Goal: Task Accomplishment & Management: Manage account settings

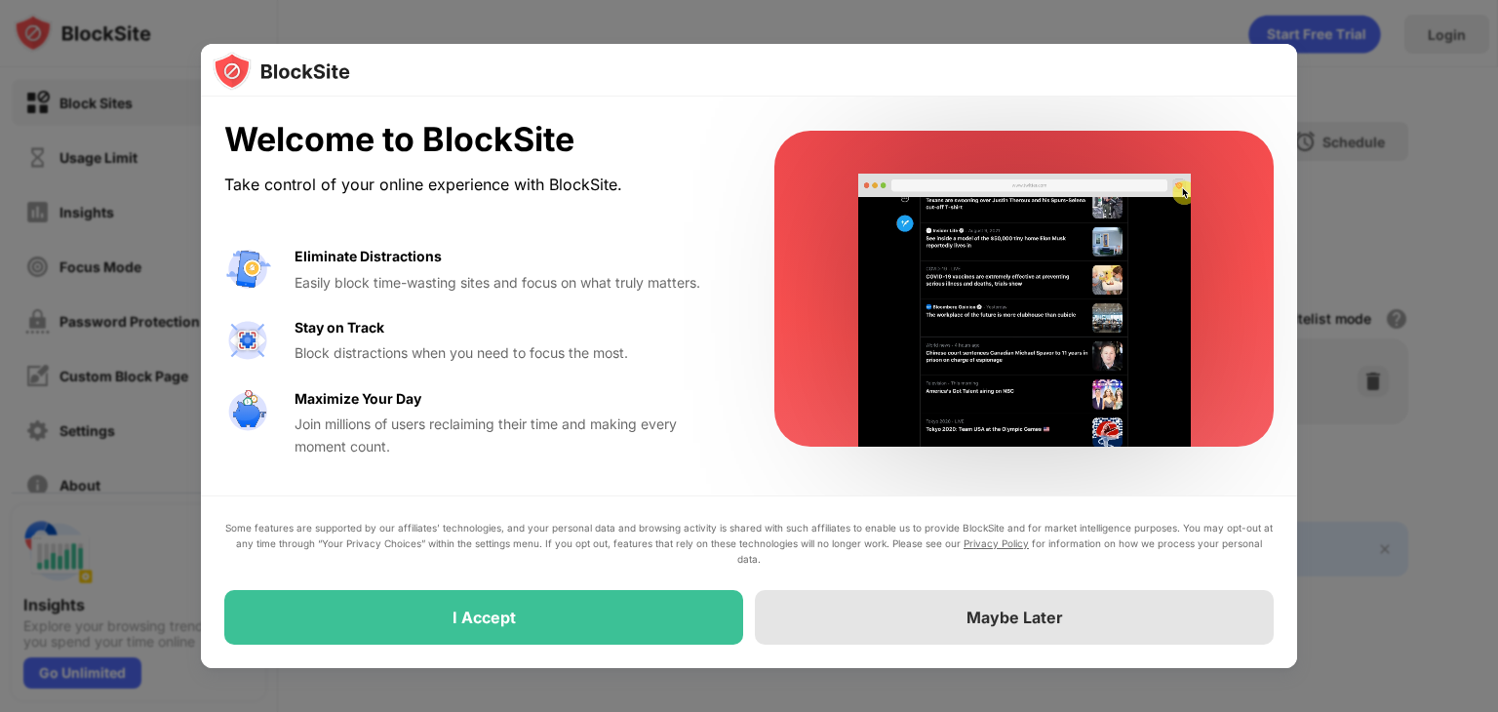
click at [1000, 609] on div "Maybe Later" at bounding box center [1014, 617] width 97 height 20
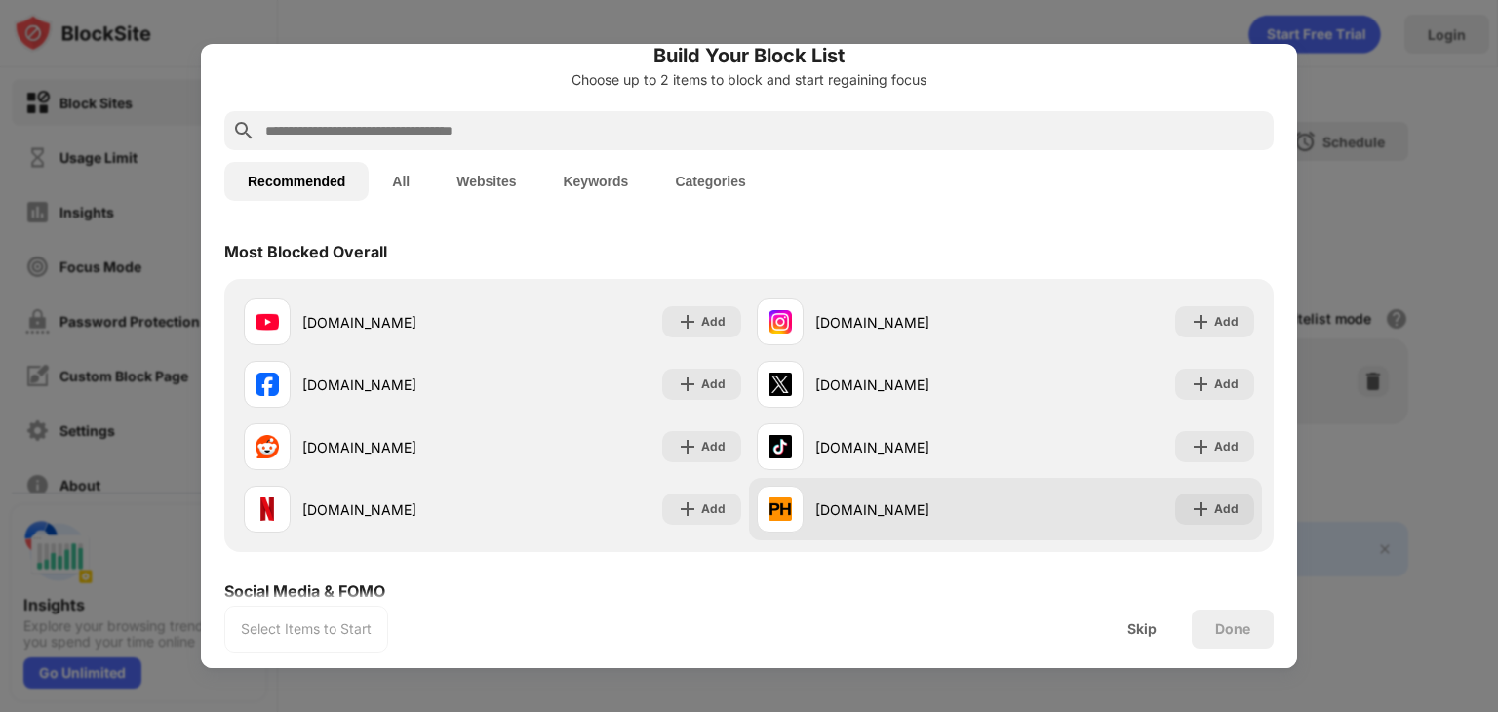
scroll to position [98, 0]
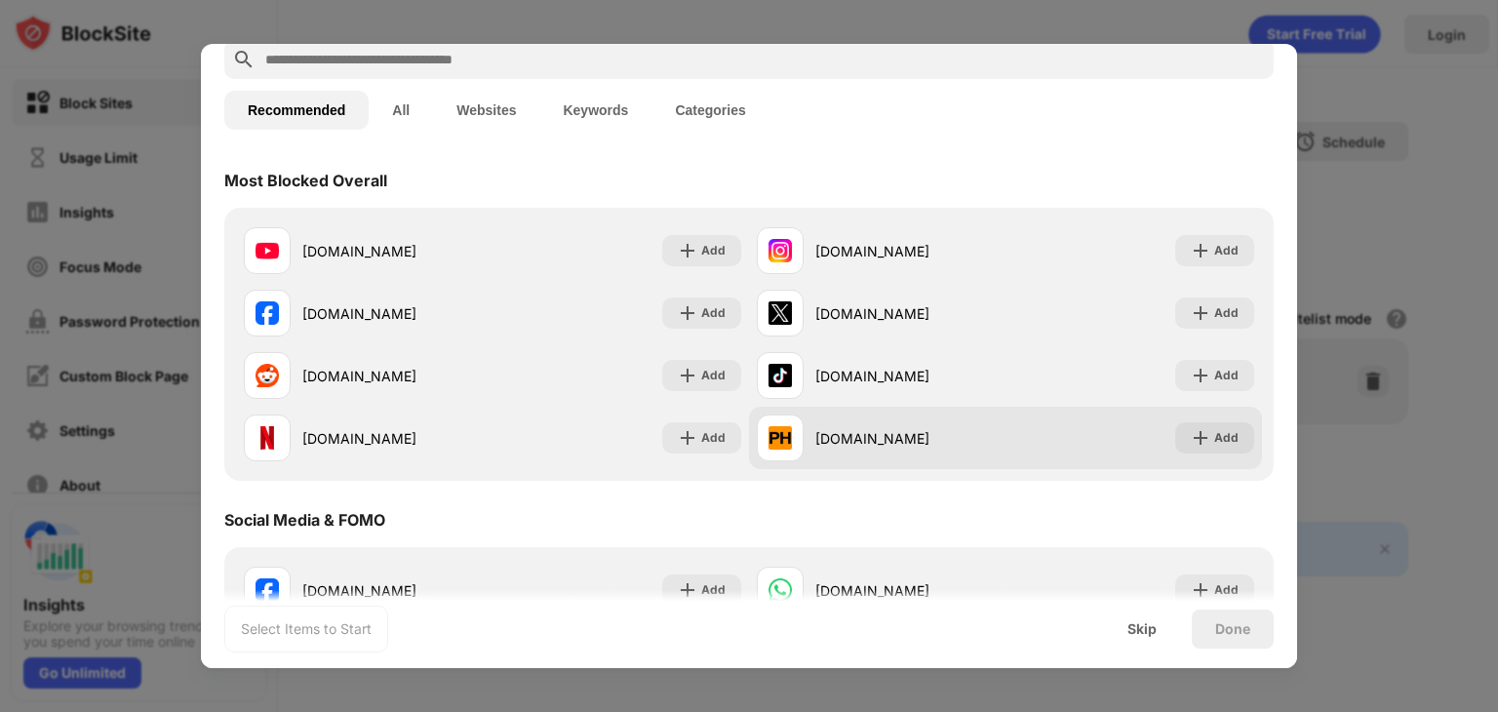
click at [889, 446] on div "[DOMAIN_NAME]" at bounding box center [910, 438] width 190 height 20
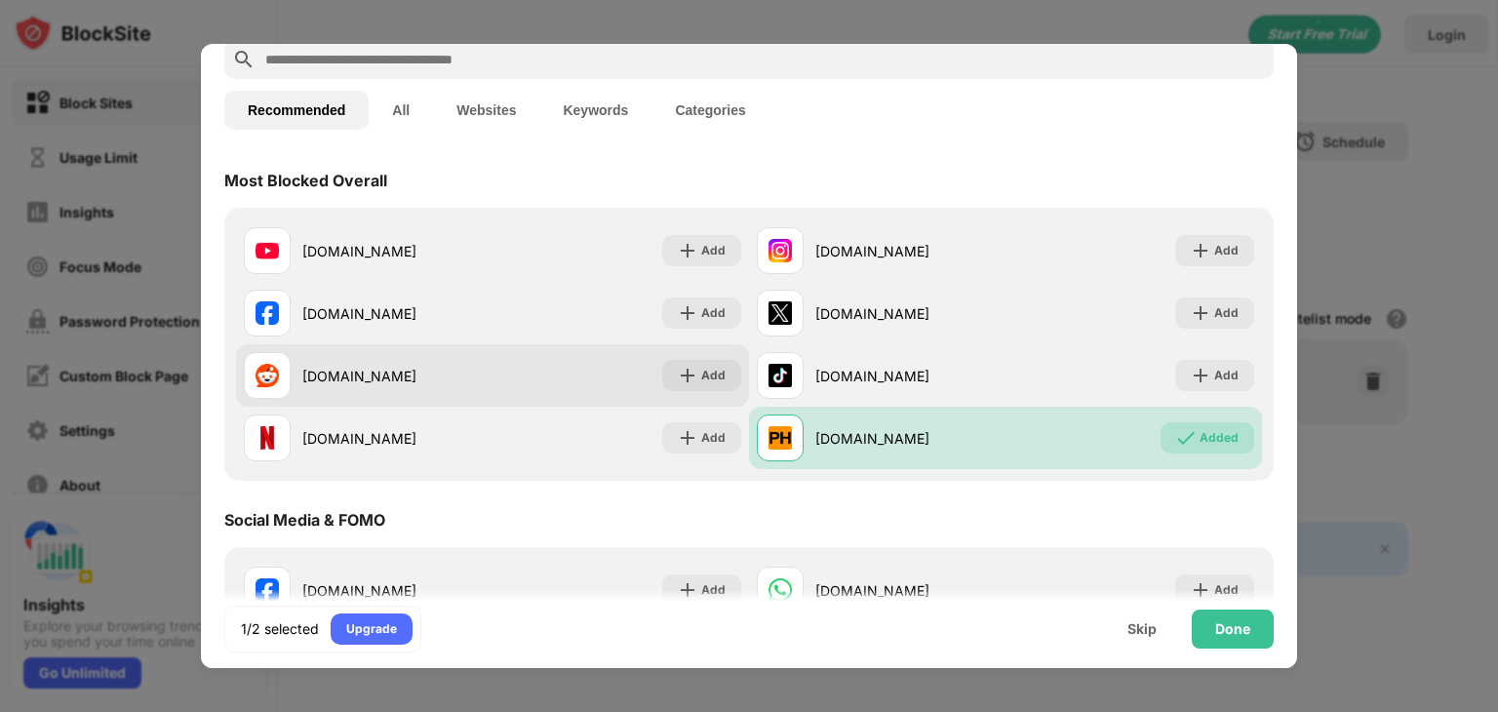
click at [539, 373] on div "reddit.com Add" at bounding box center [492, 375] width 513 height 62
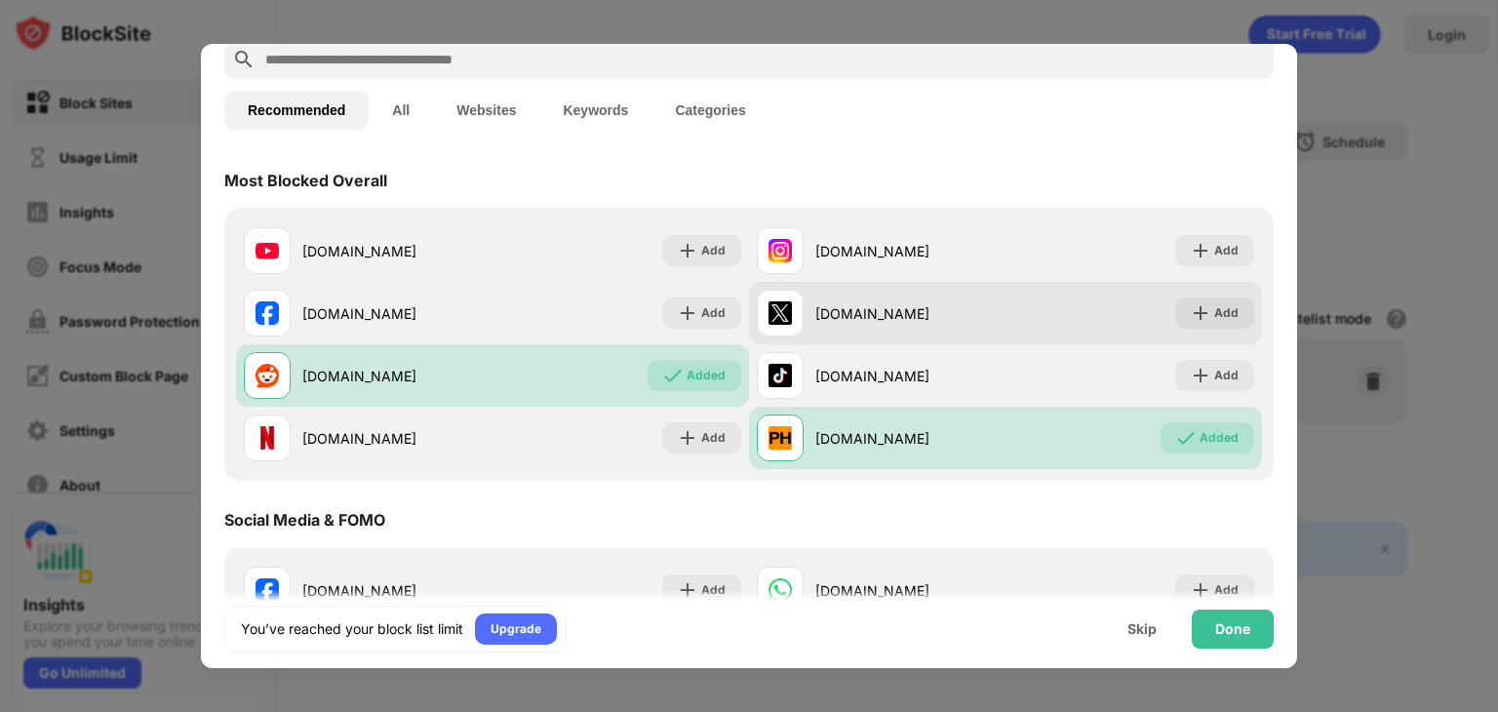
click at [839, 333] on div "x.com" at bounding box center [881, 313] width 249 height 47
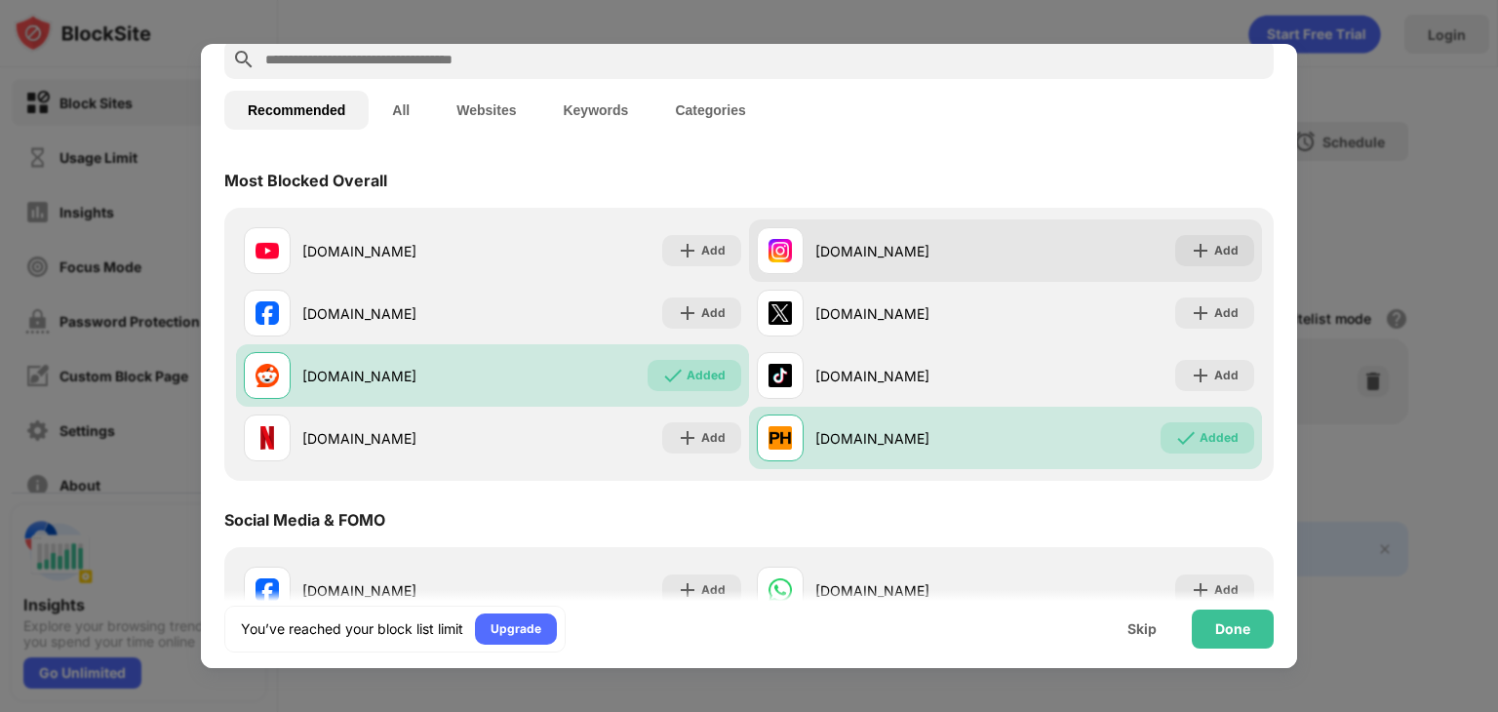
click at [839, 258] on div "instagram.com" at bounding box center [910, 251] width 190 height 20
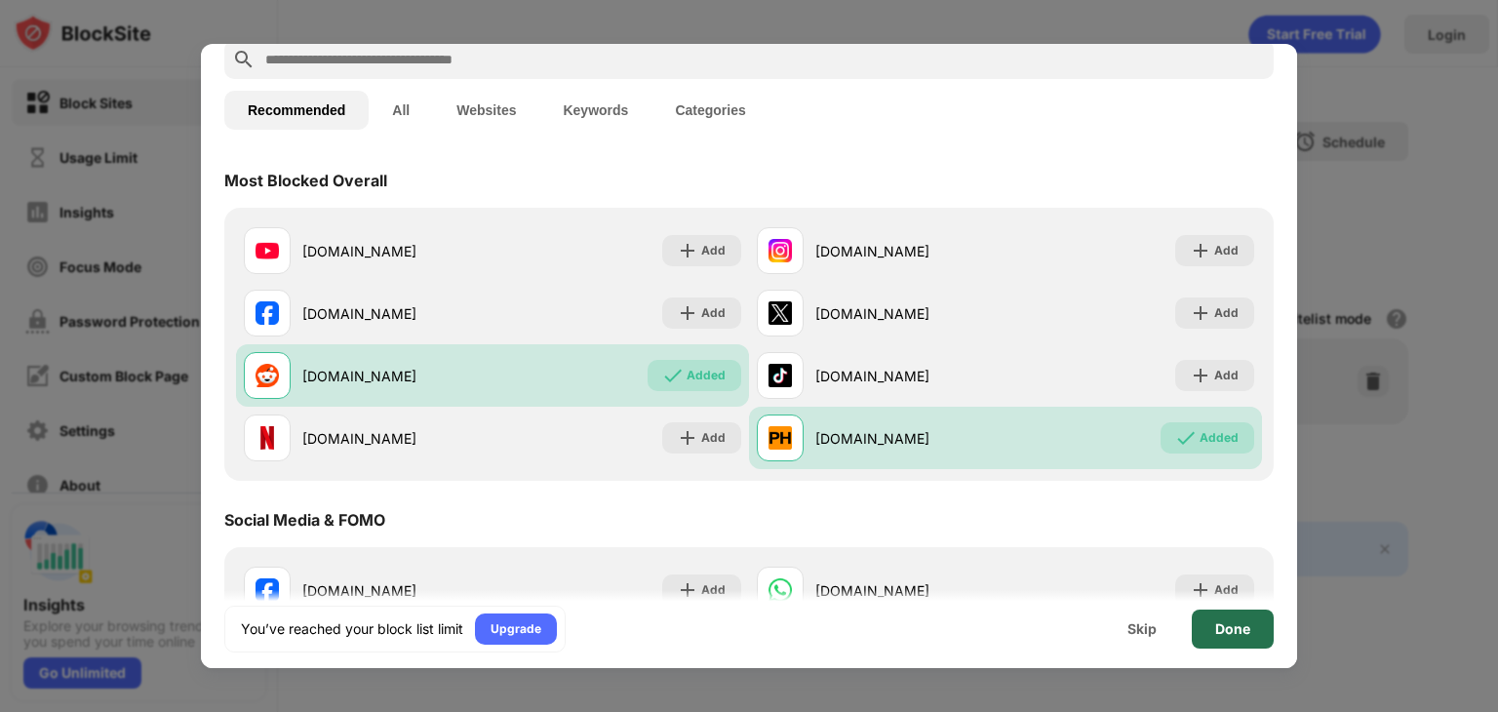
click at [1228, 615] on div "Done" at bounding box center [1232, 628] width 82 height 39
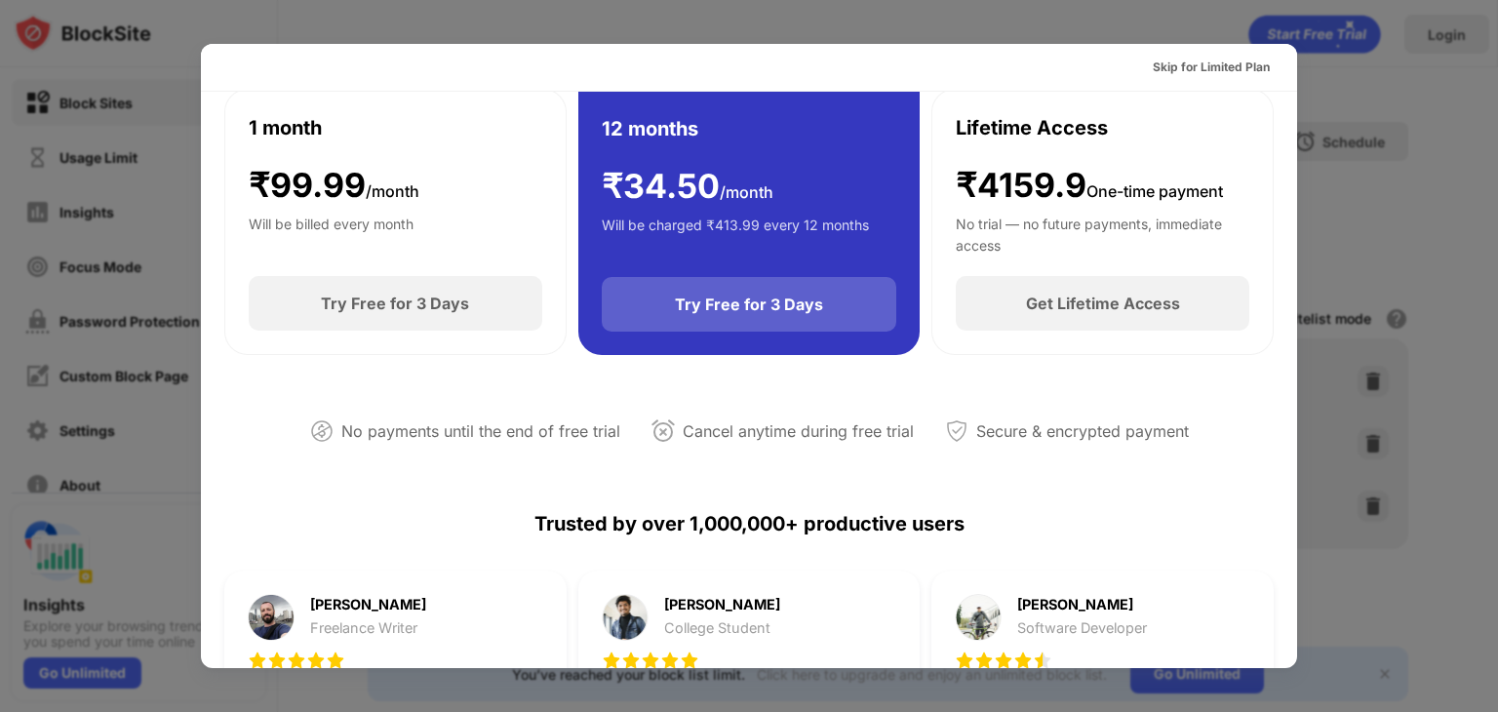
scroll to position [0, 0]
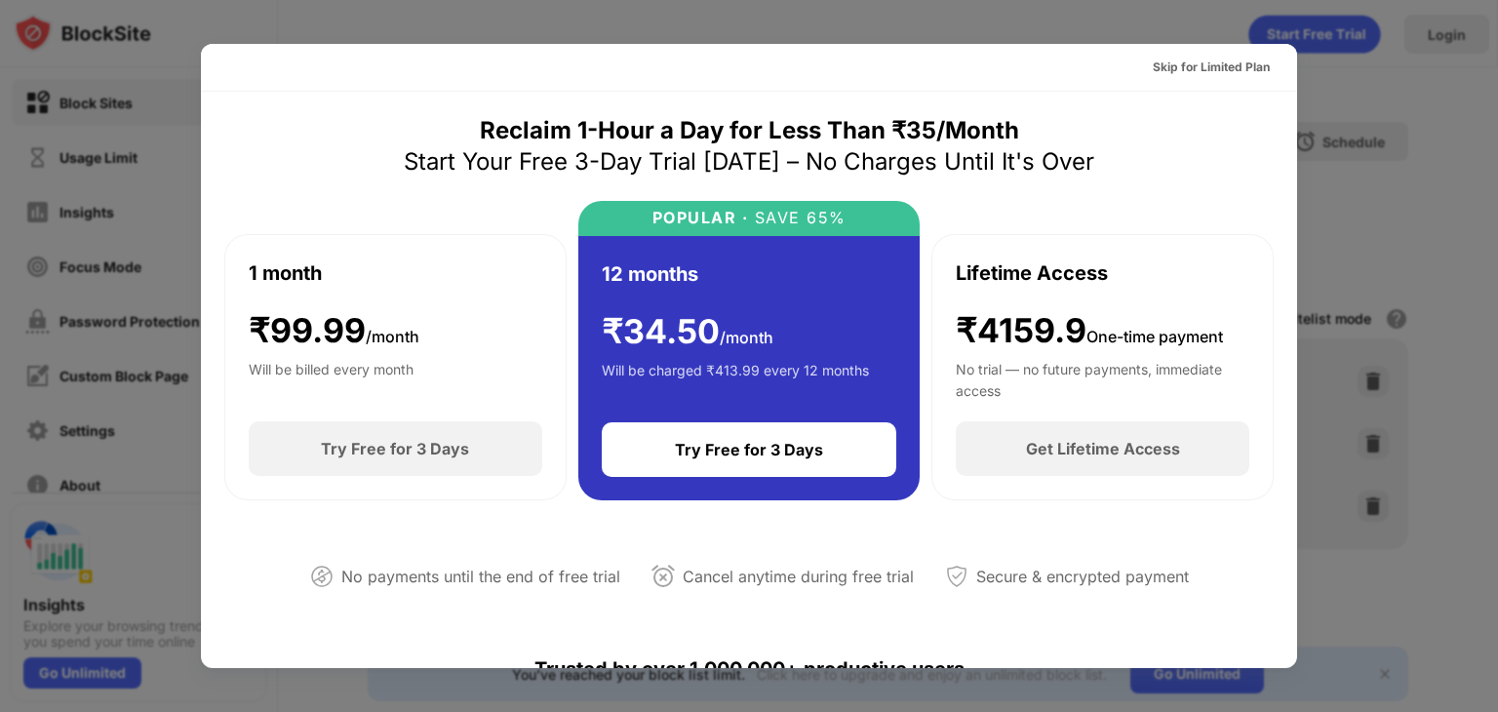
click at [1329, 83] on div at bounding box center [749, 356] width 1498 height 712
drag, startPoint x: 1361, startPoint y: 69, endPoint x: 923, endPoint y: 59, distance: 437.9
click at [1360, 68] on div at bounding box center [749, 356] width 1498 height 712
drag, startPoint x: 369, startPoint y: 80, endPoint x: 799, endPoint y: 234, distance: 456.8
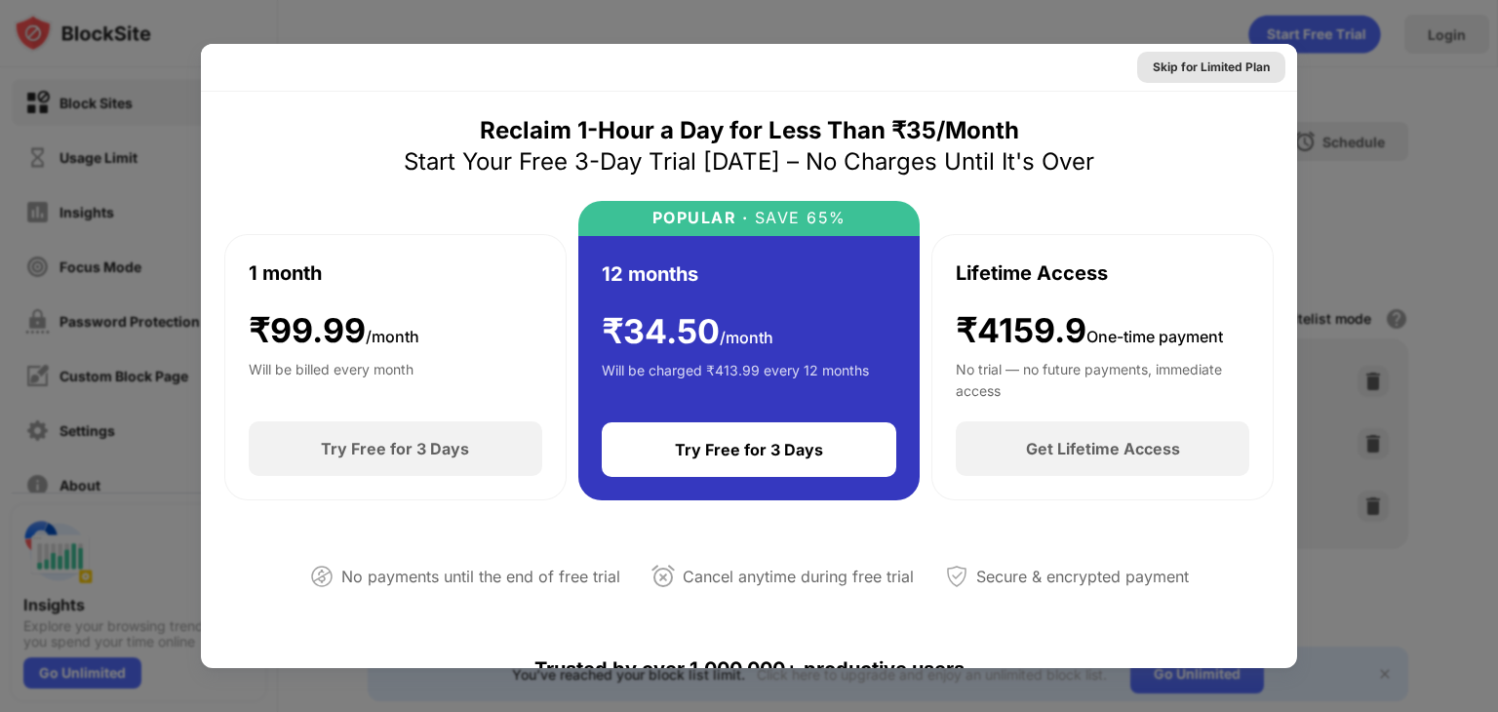
click at [1197, 70] on div "Skip for Limited Plan" at bounding box center [1210, 68] width 117 height 20
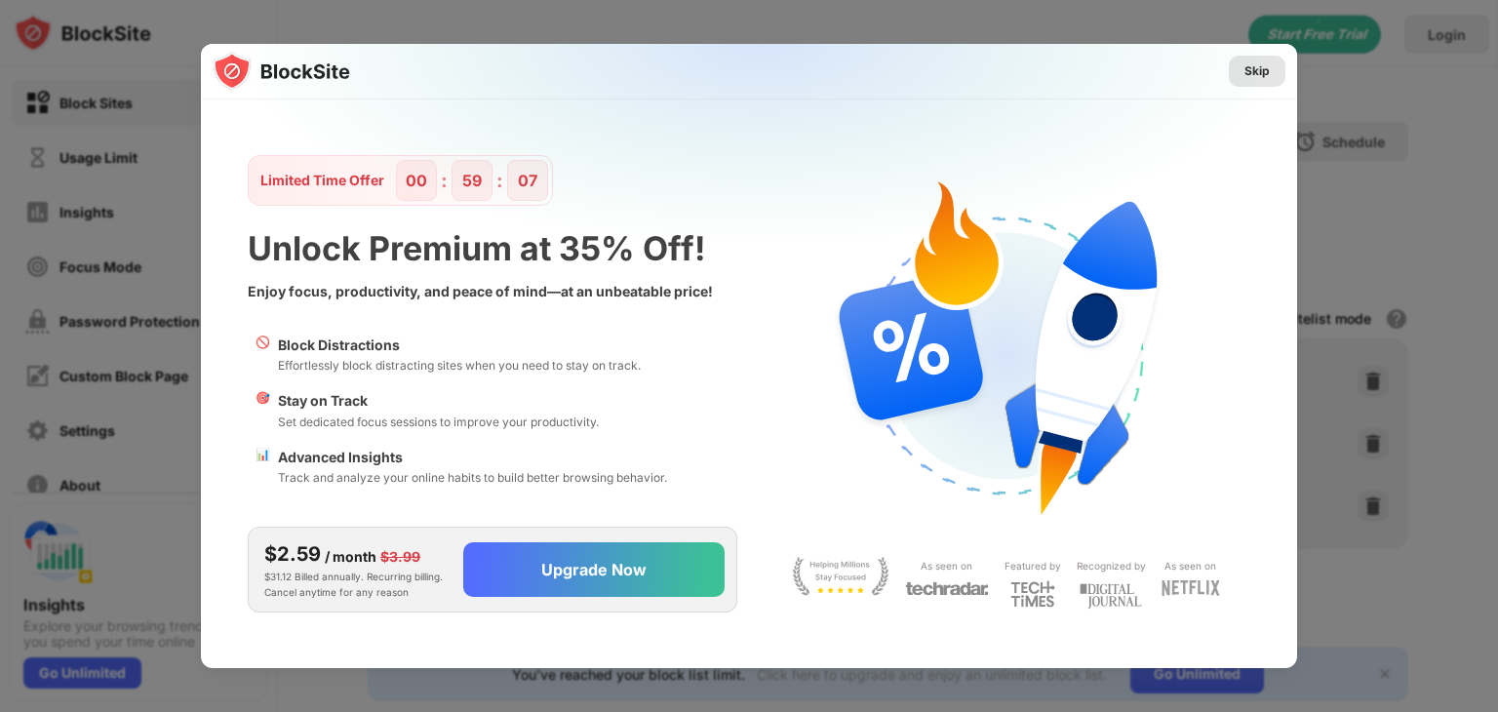
click at [1260, 64] on div "Skip" at bounding box center [1256, 71] width 25 height 20
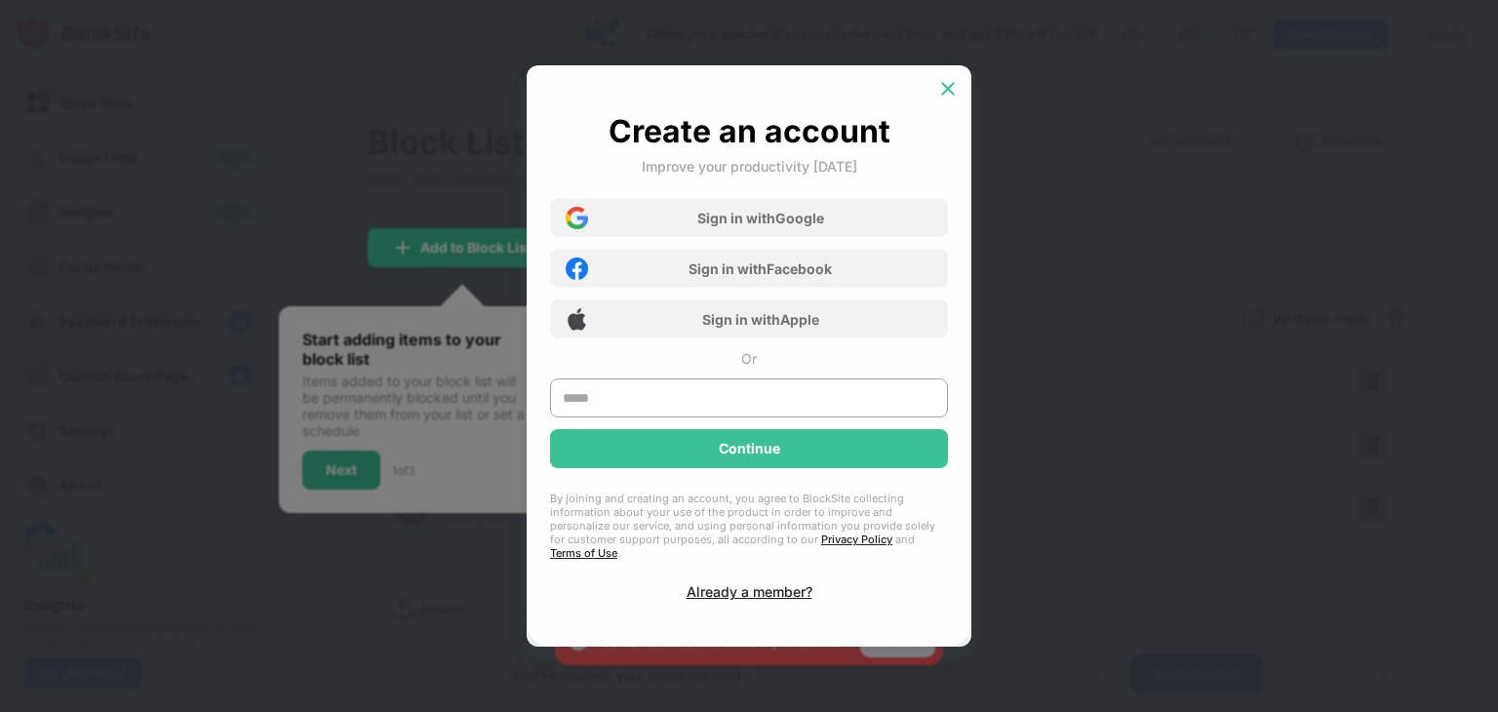
click at [950, 94] on img at bounding box center [948, 89] width 20 height 20
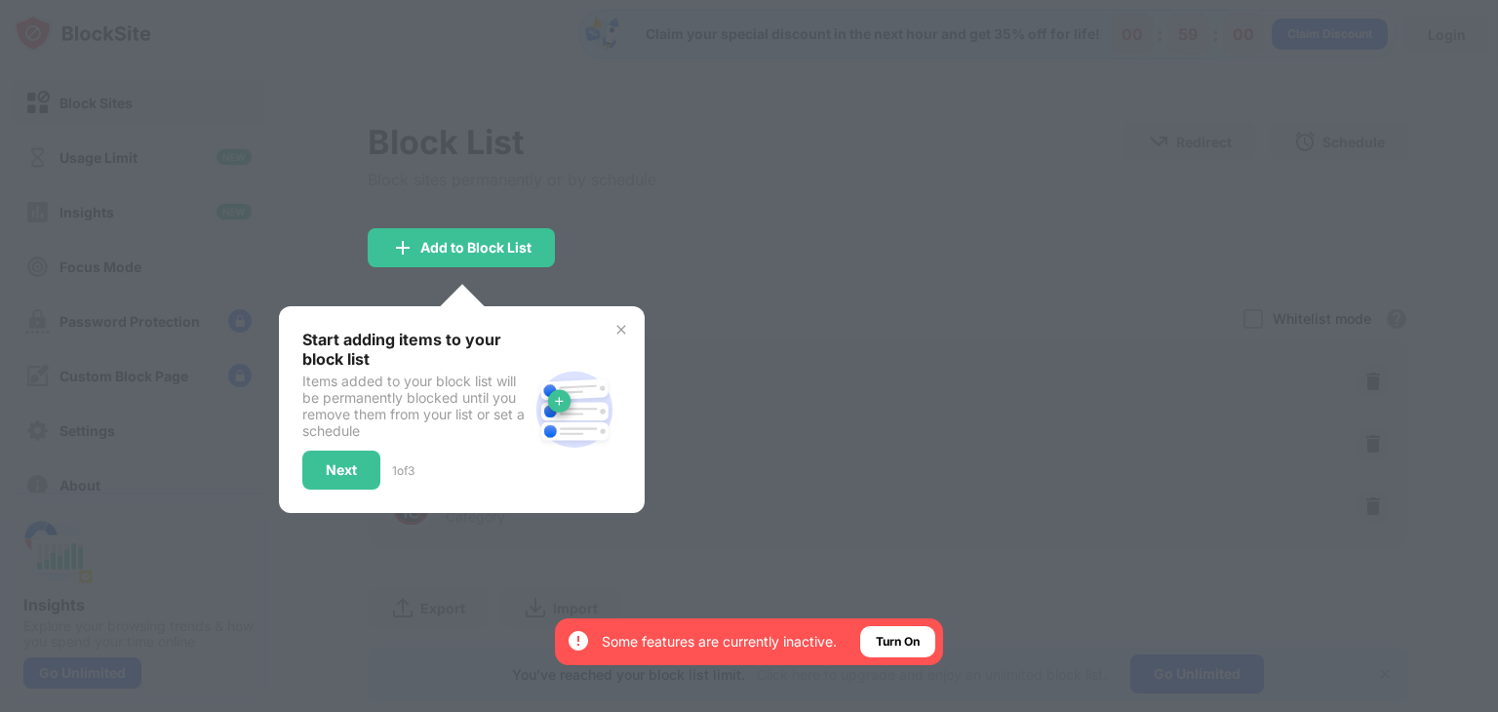
click at [628, 327] on img at bounding box center [621, 330] width 16 height 16
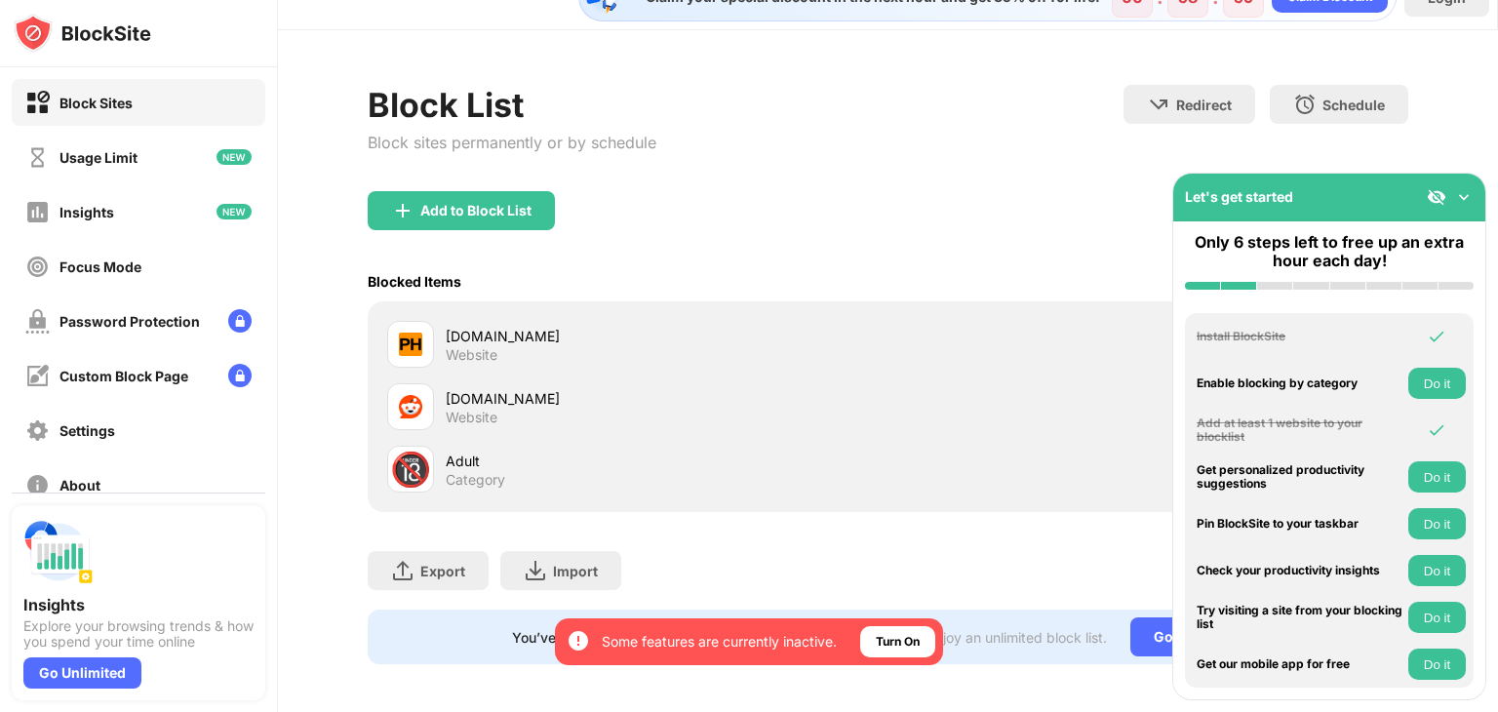
scroll to position [58, 0]
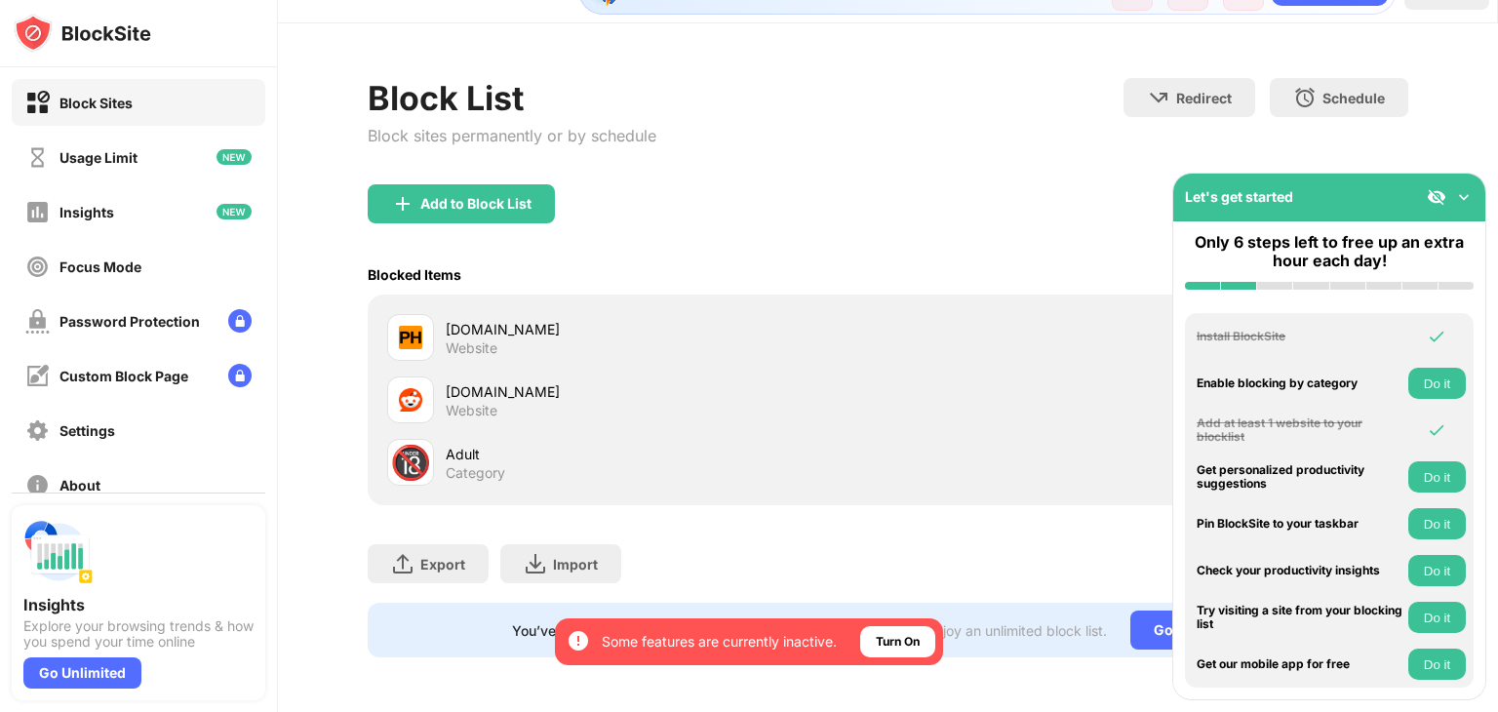
click at [701, 474] on div "🔞 Adult Category" at bounding box center [887, 462] width 1017 height 62
click at [644, 454] on div "Adult Category" at bounding box center [667, 463] width 442 height 38
click at [144, 166] on div "Usage Limit" at bounding box center [139, 157] width 254 height 47
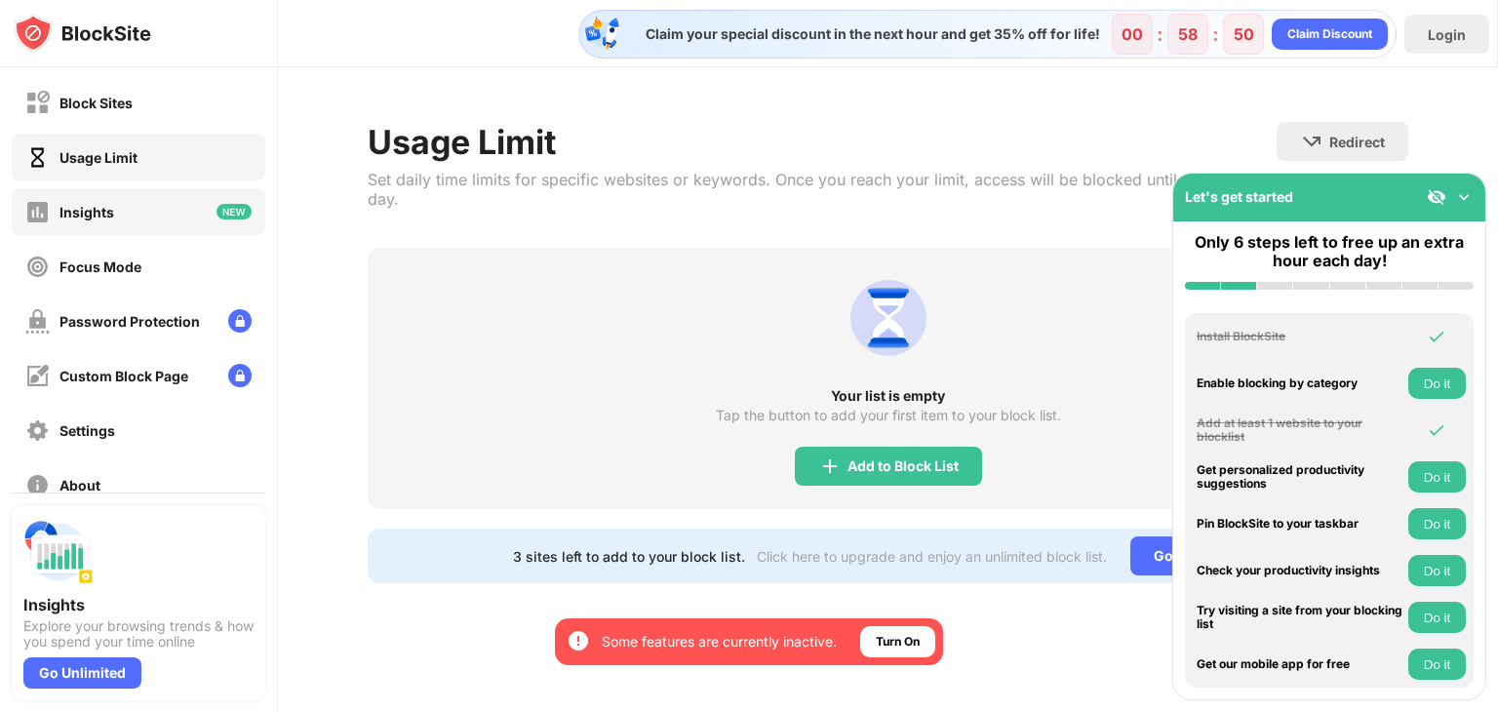
click at [144, 208] on div "Insights" at bounding box center [139, 211] width 254 height 47
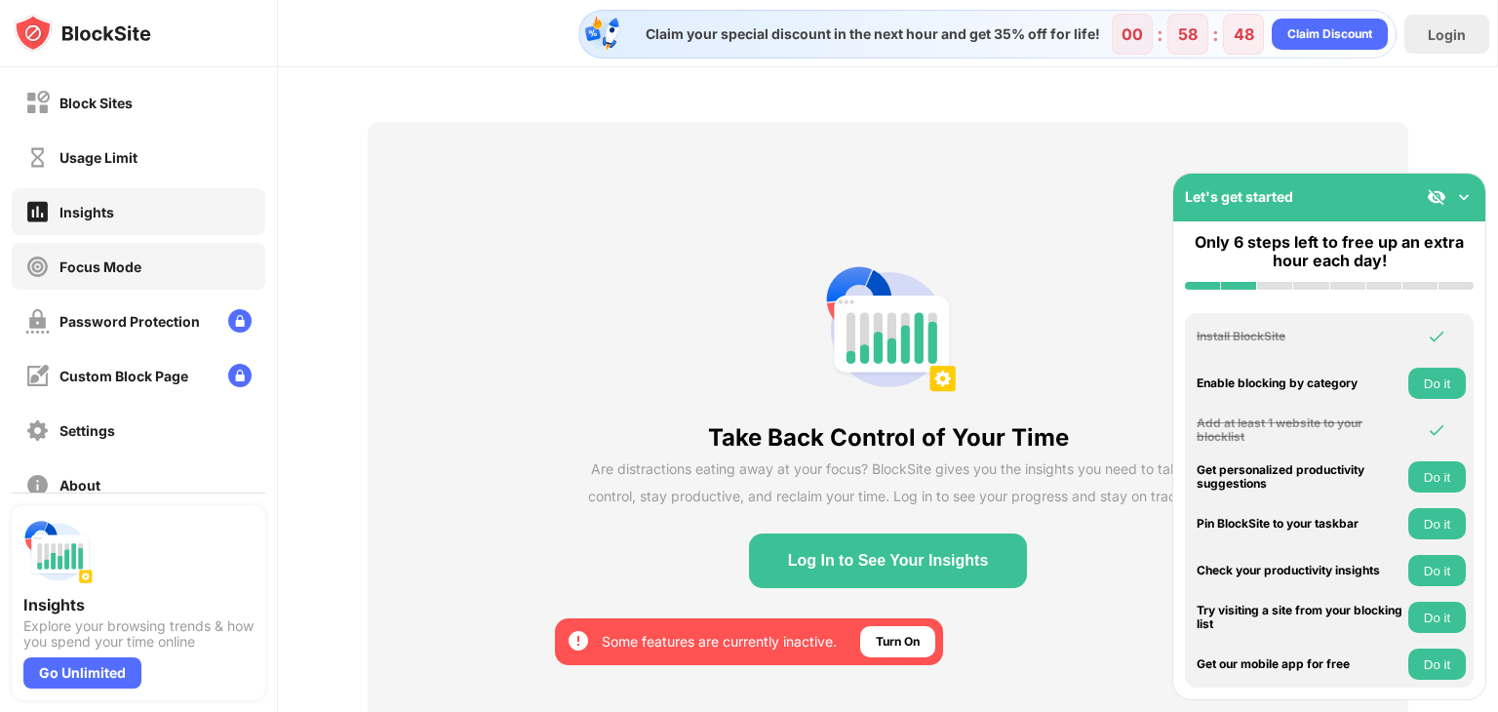
click at [110, 264] on div "Focus Mode" at bounding box center [100, 266] width 82 height 17
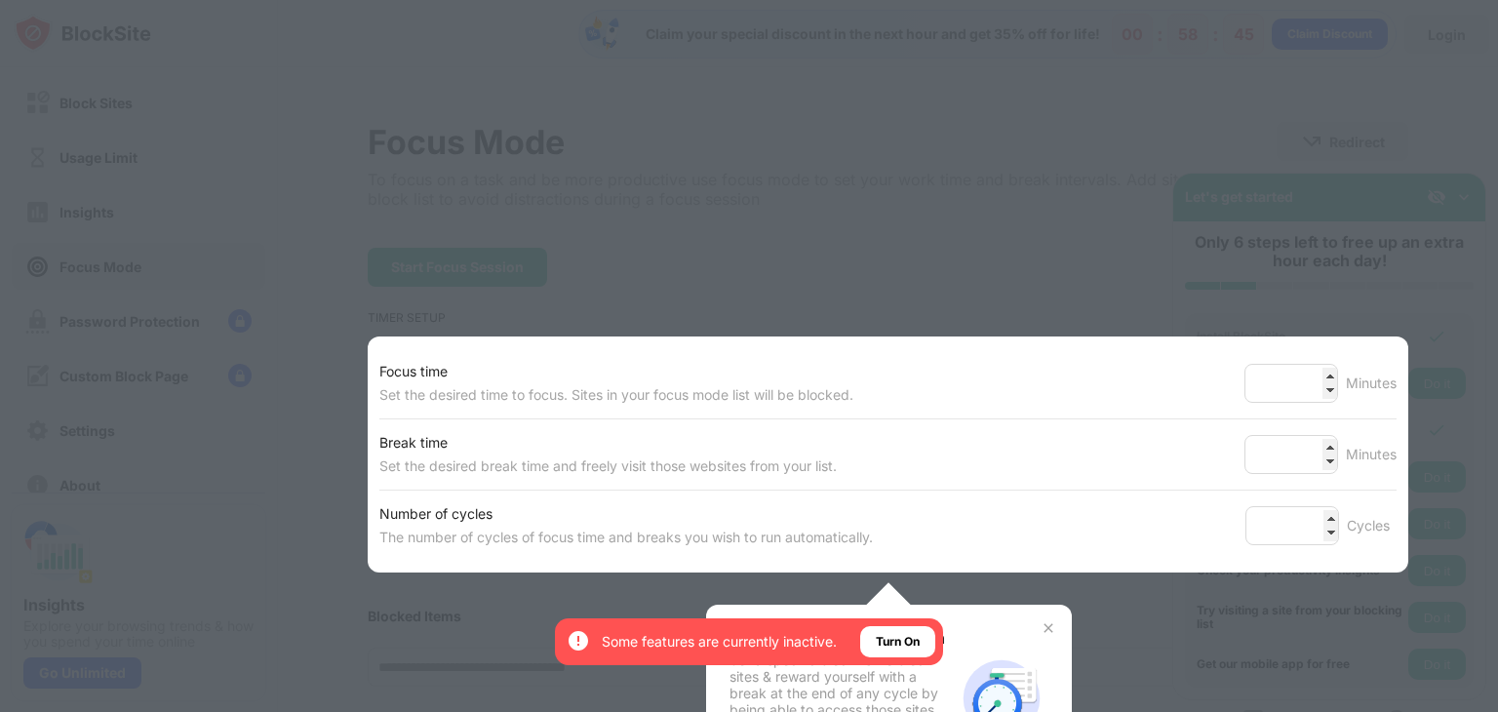
click at [254, 266] on div at bounding box center [749, 356] width 1498 height 712
drag, startPoint x: 123, startPoint y: 305, endPoint x: 597, endPoint y: 296, distance: 473.9
click at [123, 302] on div at bounding box center [749, 356] width 1498 height 712
click at [878, 632] on div "Turn On" at bounding box center [897, 641] width 75 height 31
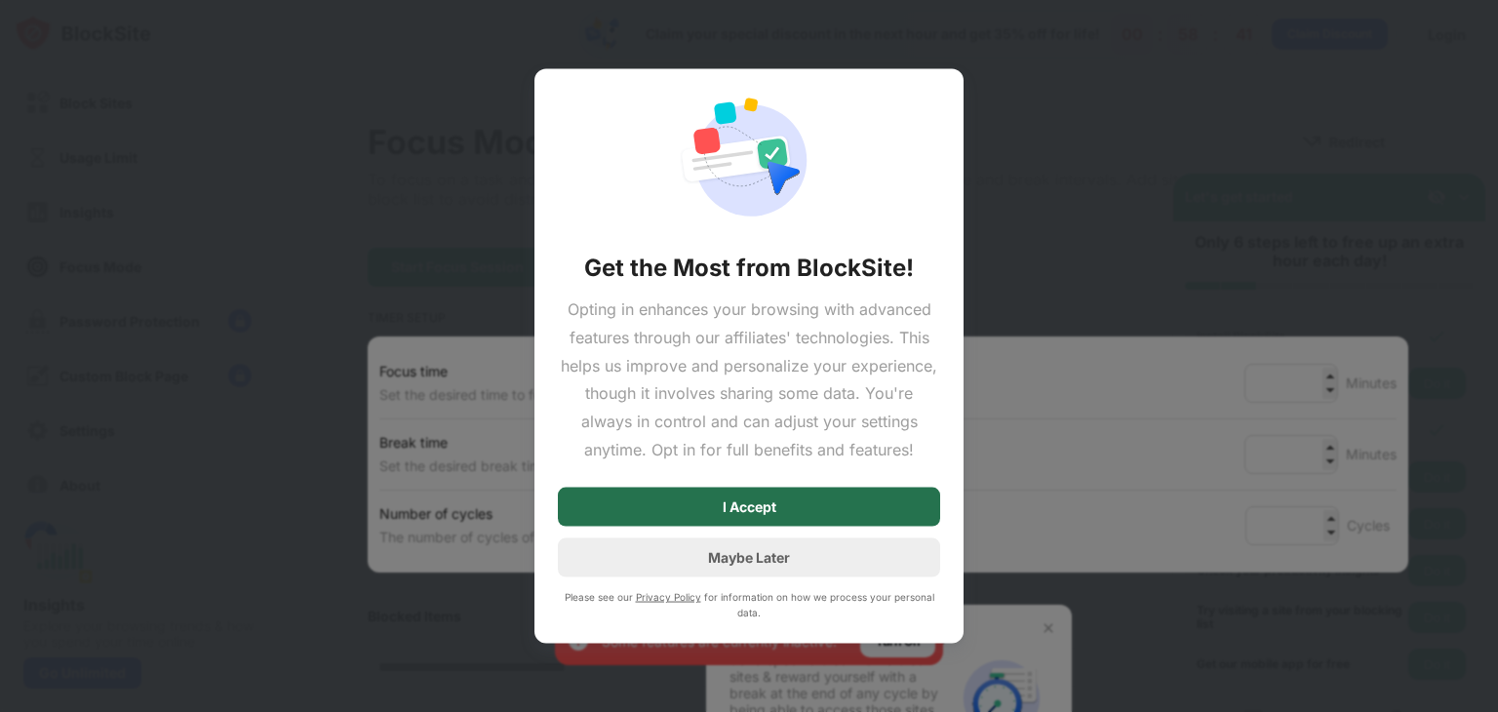
click at [844, 504] on div "I Accept" at bounding box center [749, 506] width 382 height 39
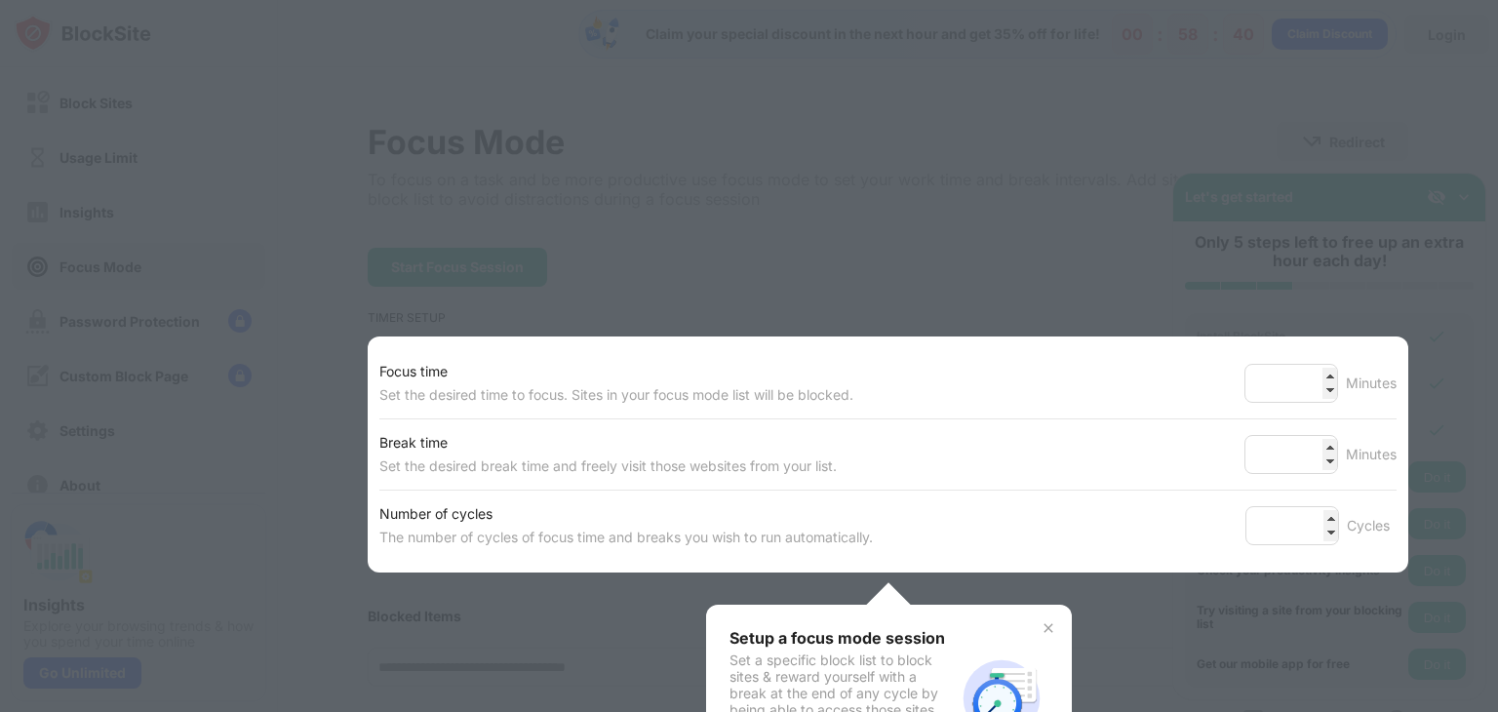
click at [913, 214] on div at bounding box center [749, 356] width 1498 height 712
click at [1307, 235] on div at bounding box center [749, 356] width 1498 height 712
drag, startPoint x: 1307, startPoint y: 235, endPoint x: 990, endPoint y: 87, distance: 349.8
click at [1307, 231] on div at bounding box center [749, 356] width 1498 height 712
drag, startPoint x: 990, startPoint y: 87, endPoint x: 979, endPoint y: 83, distance: 11.4
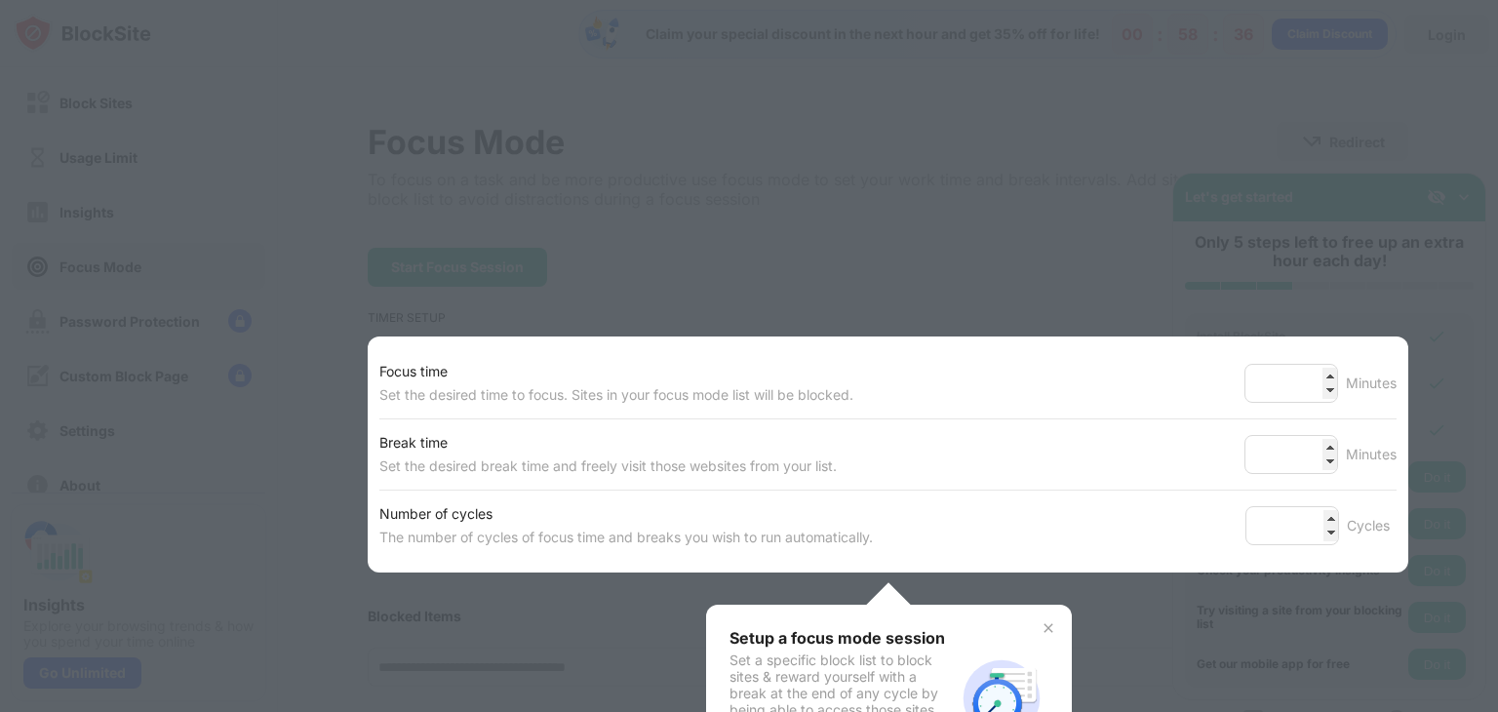
click at [987, 86] on div at bounding box center [749, 356] width 1498 height 712
drag, startPoint x: 731, startPoint y: 153, endPoint x: 288, endPoint y: 133, distance: 444.1
click at [606, 134] on div at bounding box center [749, 356] width 1498 height 712
click at [282, 136] on div at bounding box center [749, 356] width 1498 height 712
drag, startPoint x: 188, startPoint y: 400, endPoint x: 188, endPoint y: 449, distance: 49.7
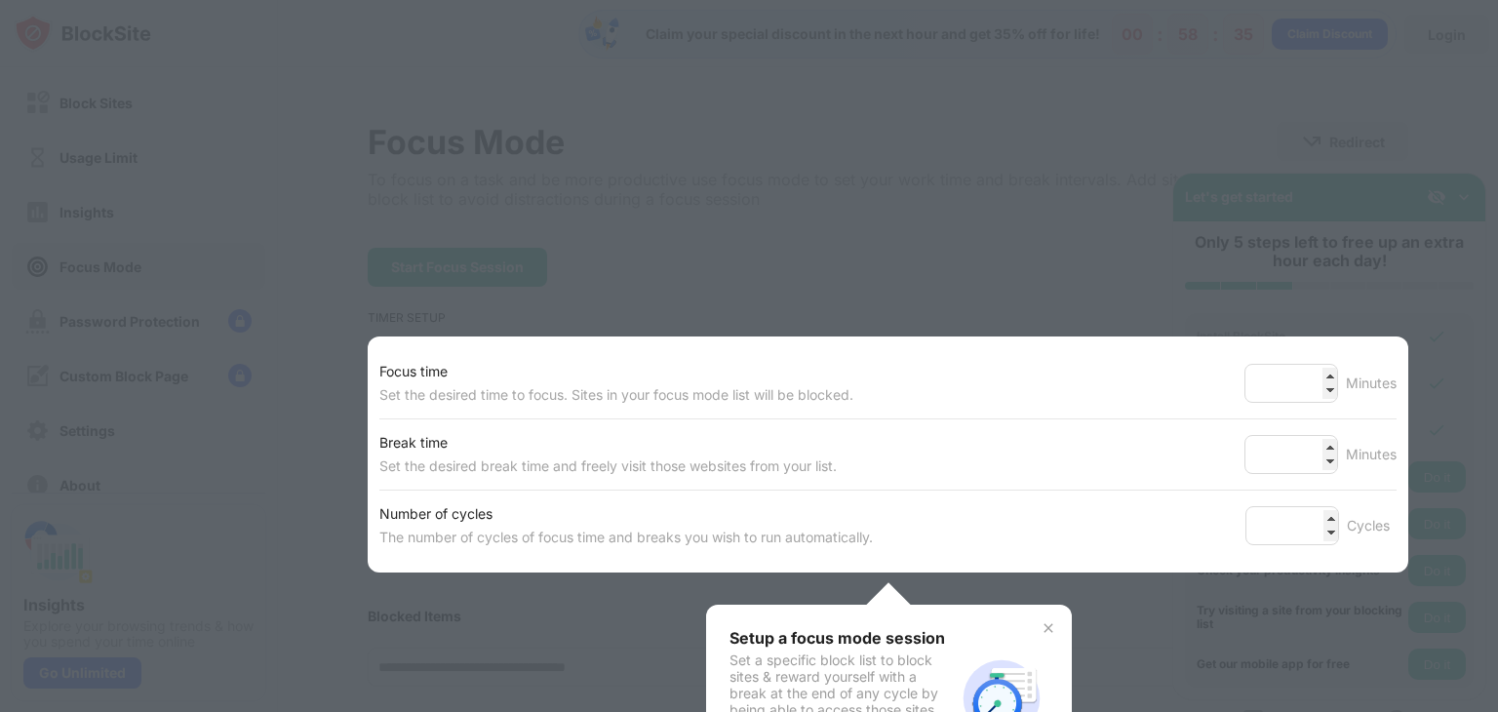
click at [188, 449] on div at bounding box center [749, 356] width 1498 height 712
drag, startPoint x: 206, startPoint y: 538, endPoint x: 234, endPoint y: 532, distance: 28.9
click at [234, 535] on div at bounding box center [749, 356] width 1498 height 712
drag, startPoint x: 232, startPoint y: 529, endPoint x: 240, endPoint y: 503, distance: 27.5
drag, startPoint x: 240, startPoint y: 503, endPoint x: 246, endPoint y: 488, distance: 16.7
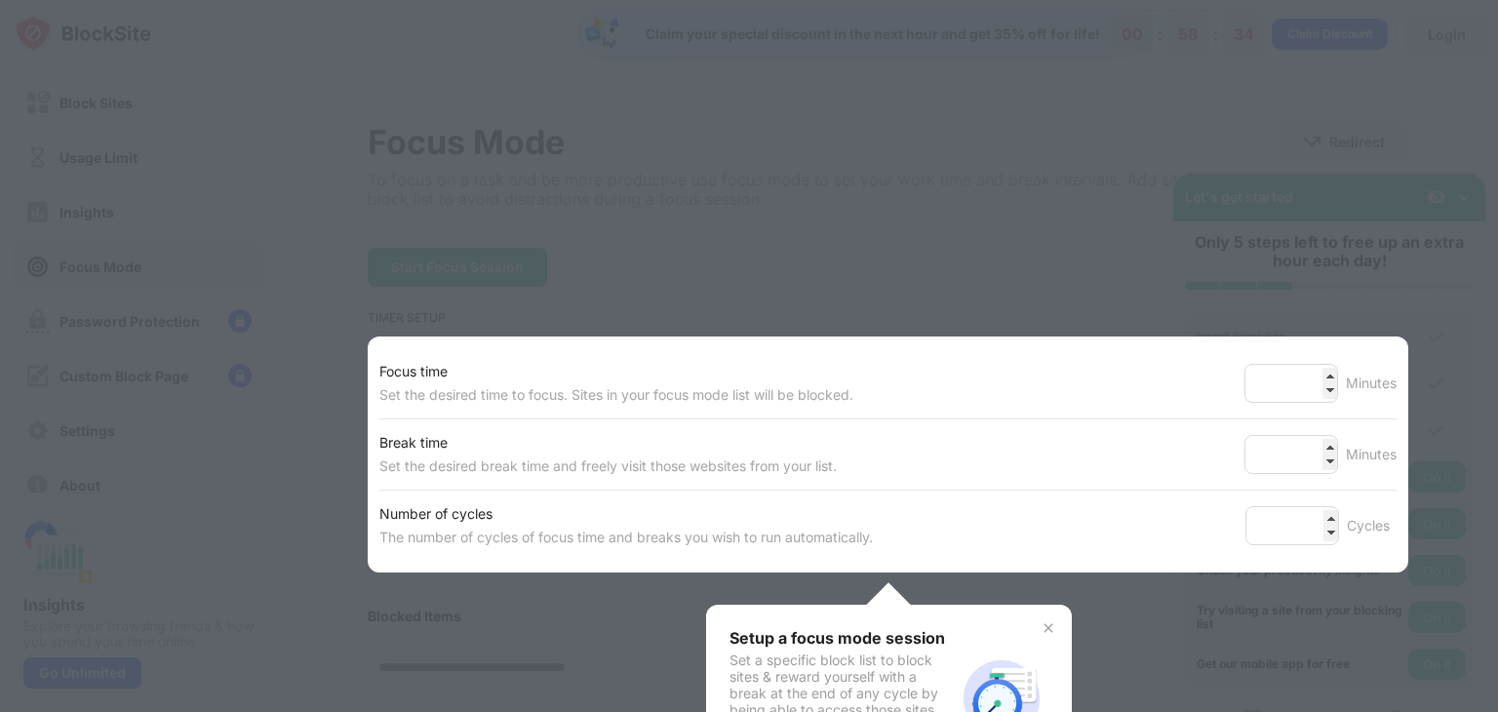
drag, startPoint x: 246, startPoint y: 488, endPoint x: 1002, endPoint y: 112, distance: 844.6
click at [1002, 112] on div at bounding box center [749, 356] width 1498 height 712
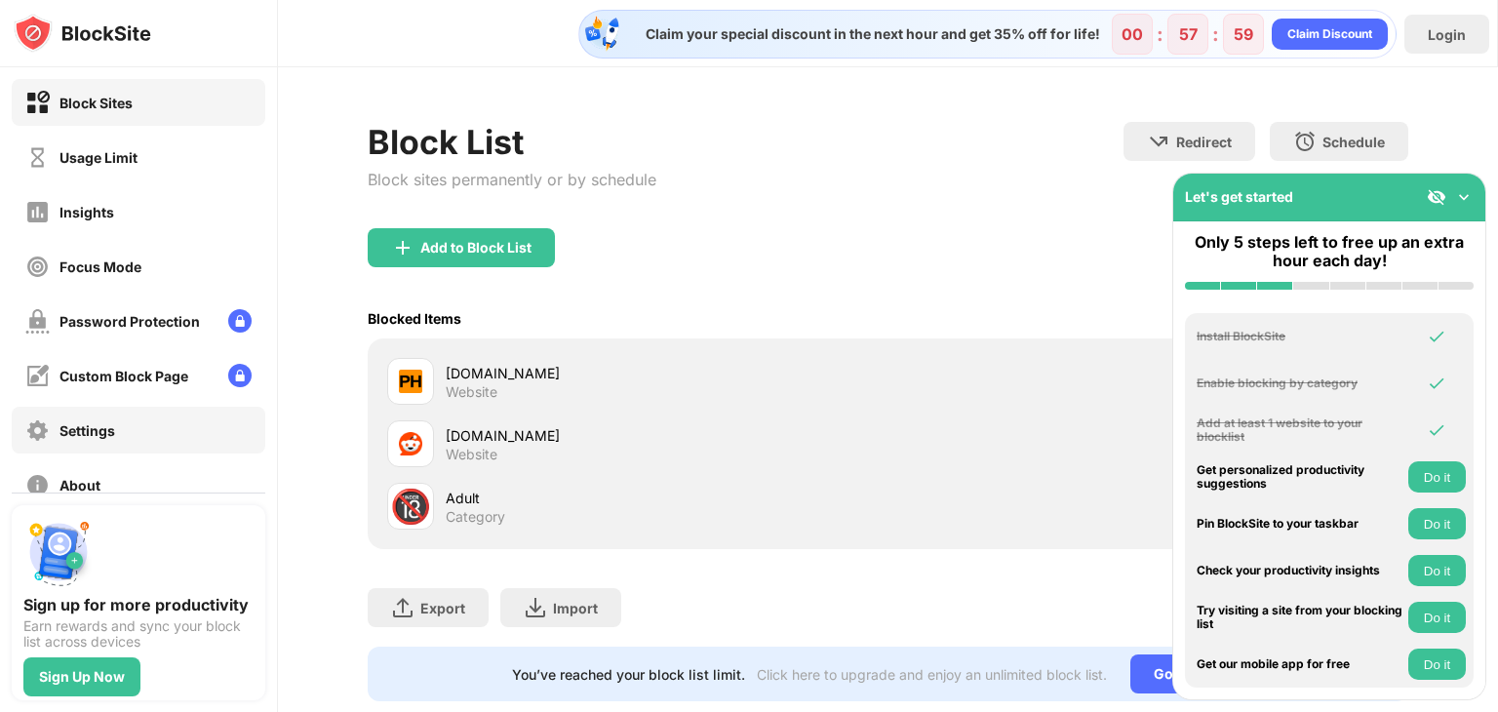
click at [128, 429] on div "Settings" at bounding box center [139, 430] width 254 height 47
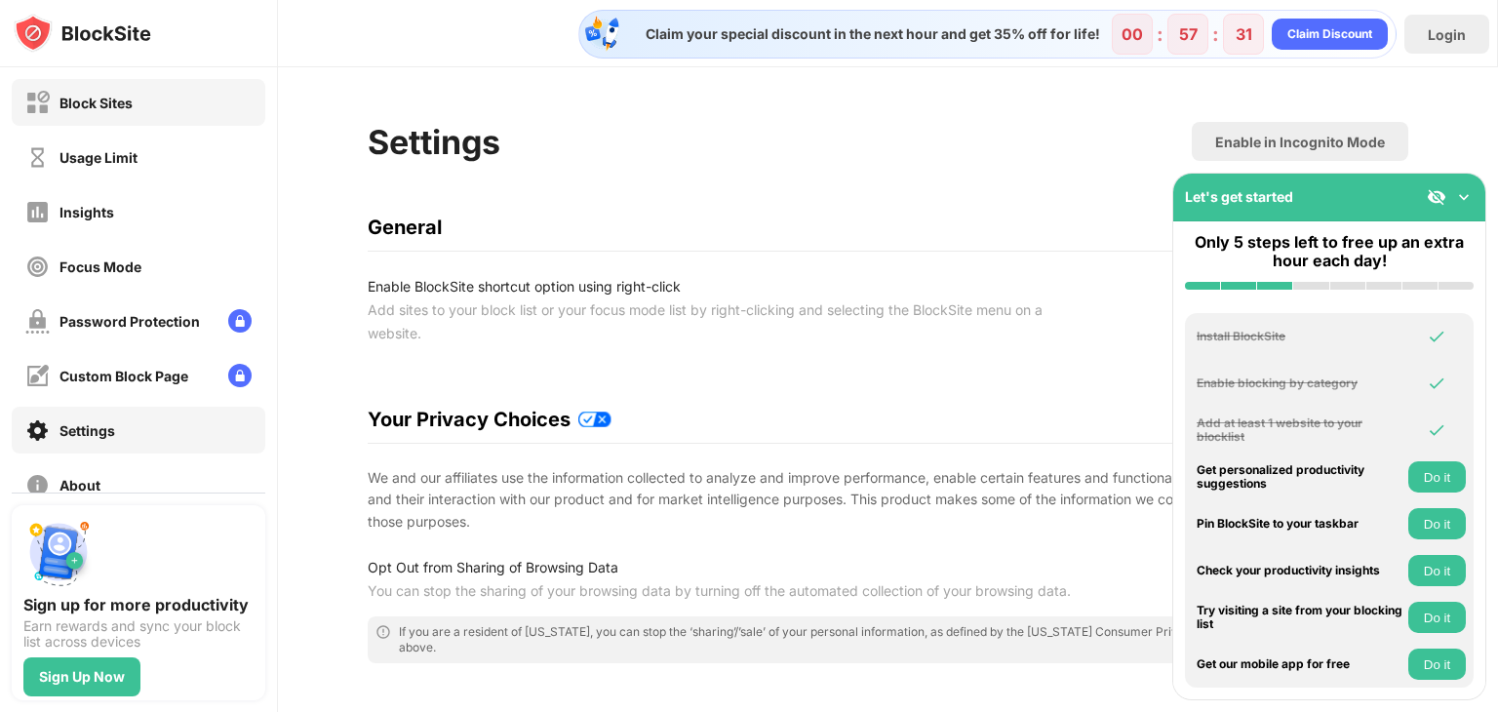
click at [187, 87] on div "Block Sites" at bounding box center [139, 102] width 254 height 47
